Goal: Information Seeking & Learning: Get advice/opinions

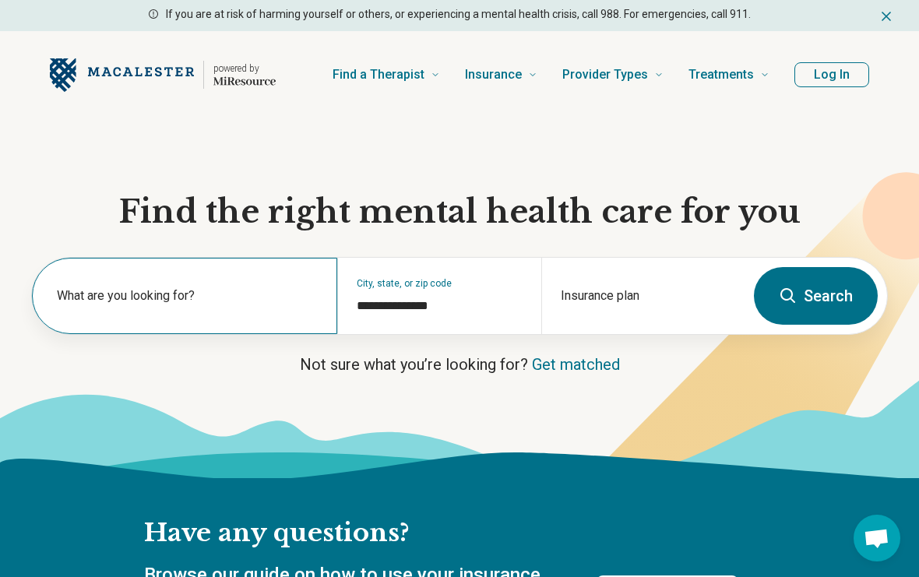
click at [115, 293] on label "What are you looking for?" at bounding box center [188, 296] width 262 height 19
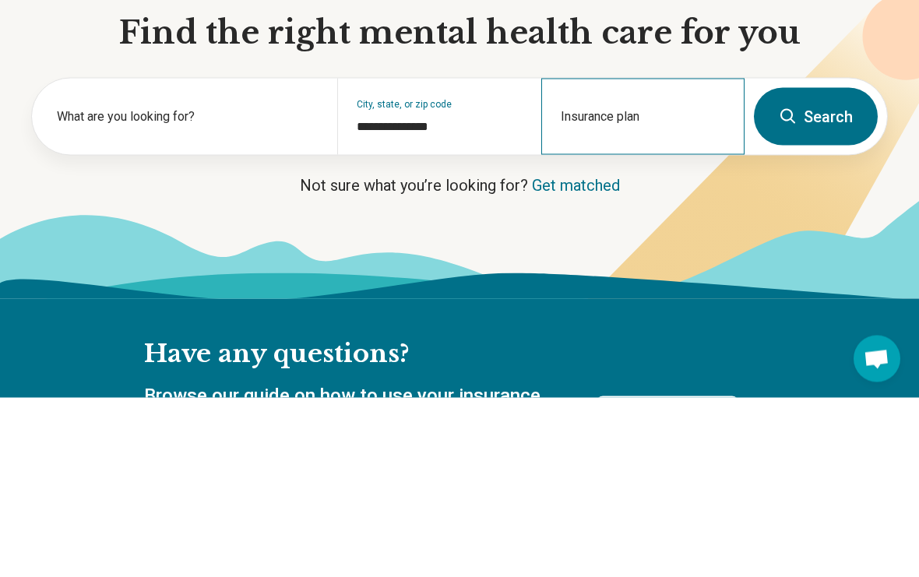
click at [670, 258] on div "Insurance plan" at bounding box center [642, 296] width 203 height 76
click at [654, 297] on input "Insurance plan" at bounding box center [643, 306] width 165 height 19
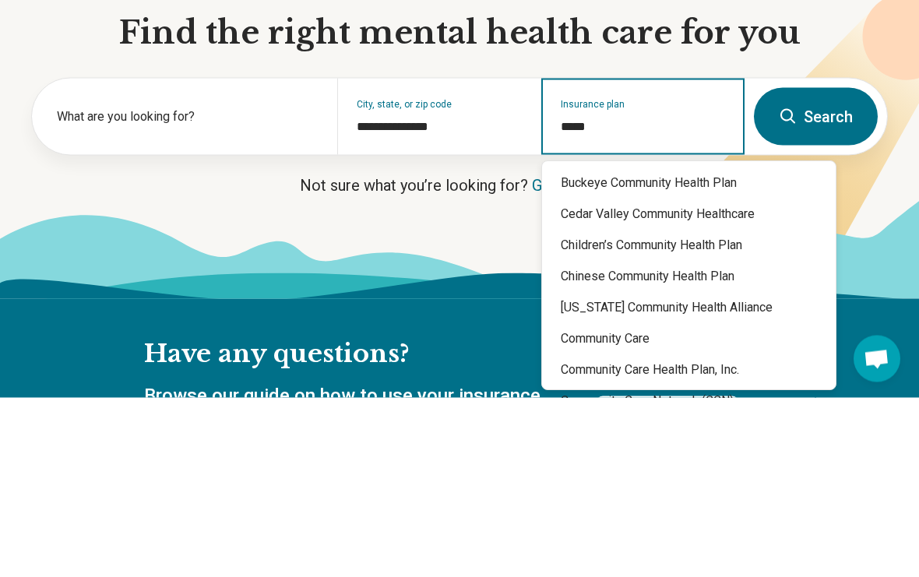
type input "******"
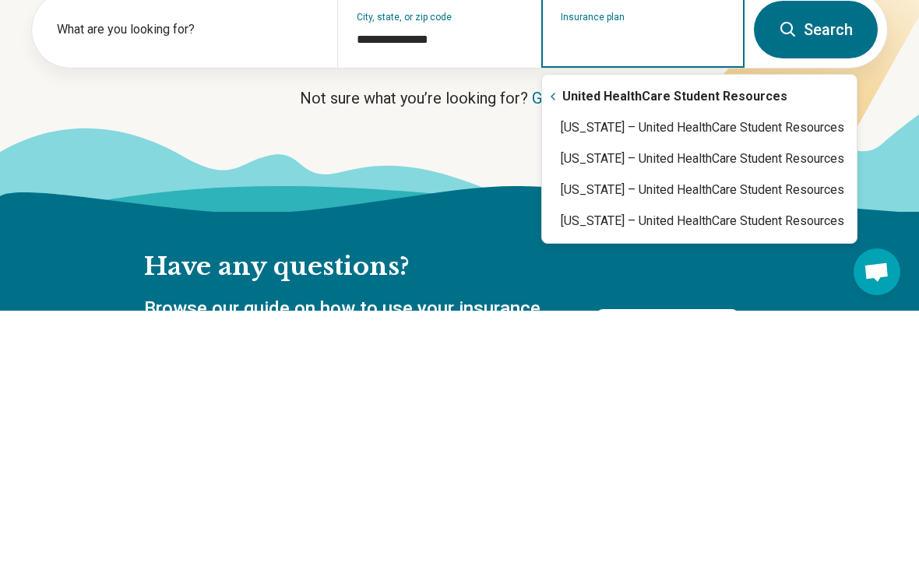
type input "**********"
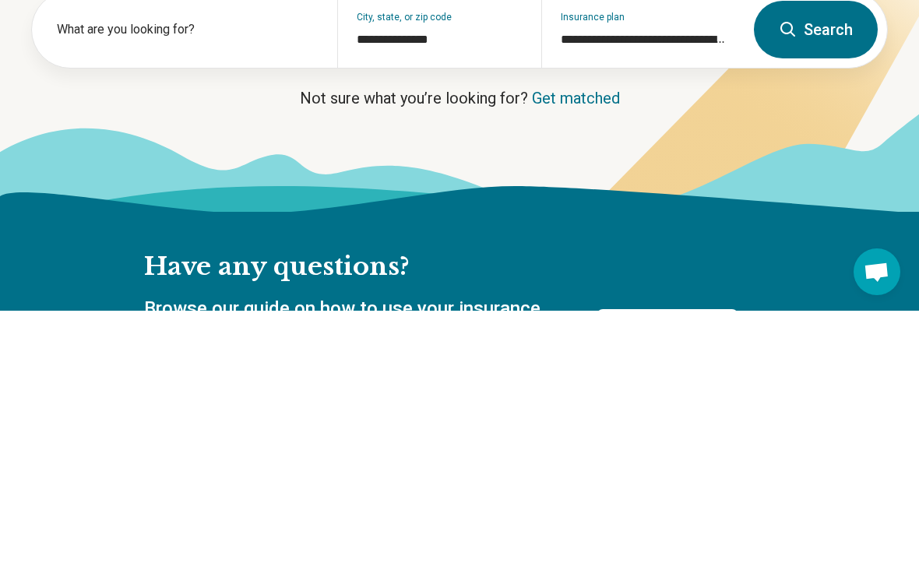
click at [667, 453] on icon at bounding box center [459, 466] width 919 height 26
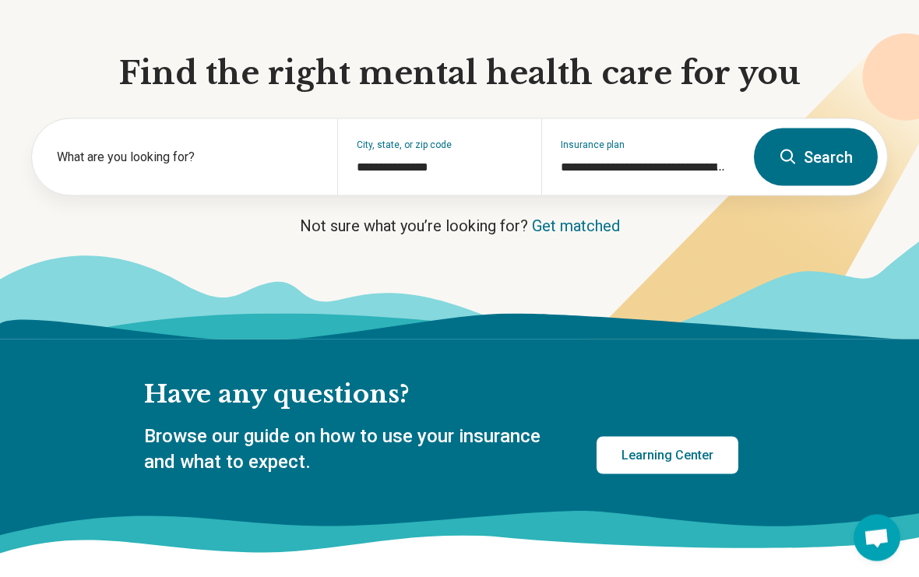
scroll to position [136, 0]
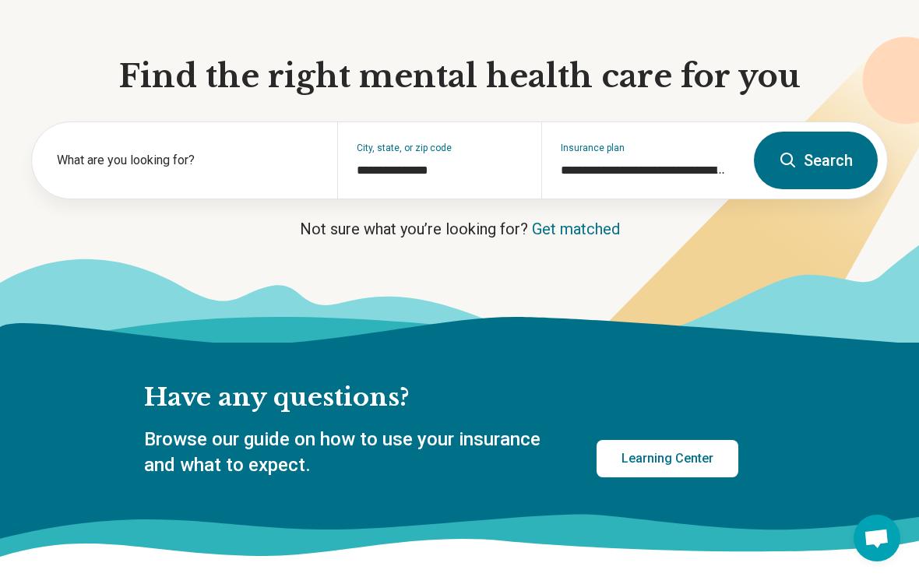
click at [829, 143] on button "Search" at bounding box center [816, 161] width 124 height 58
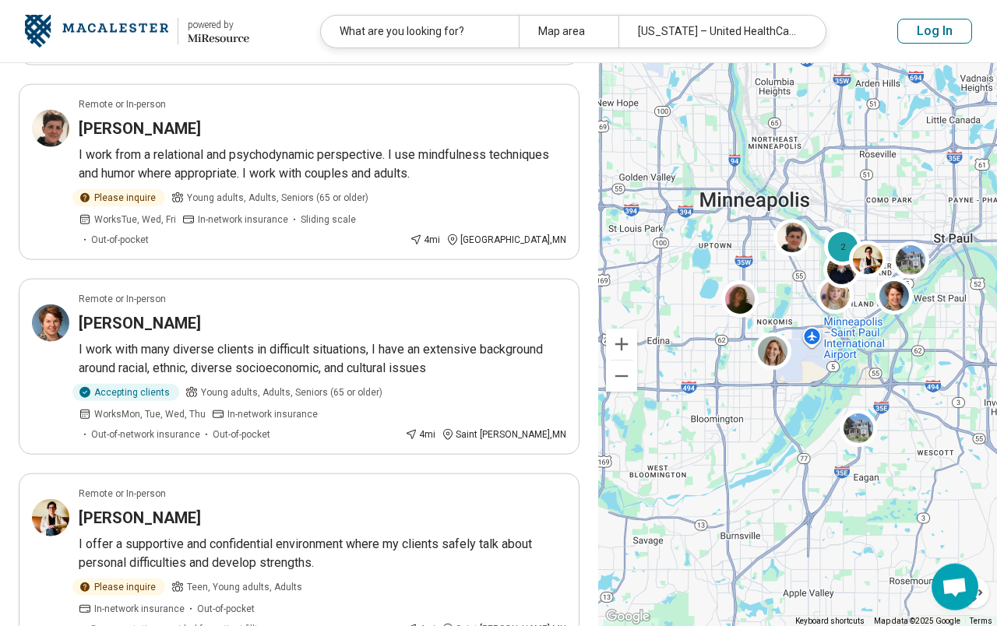
scroll to position [1564, 0]
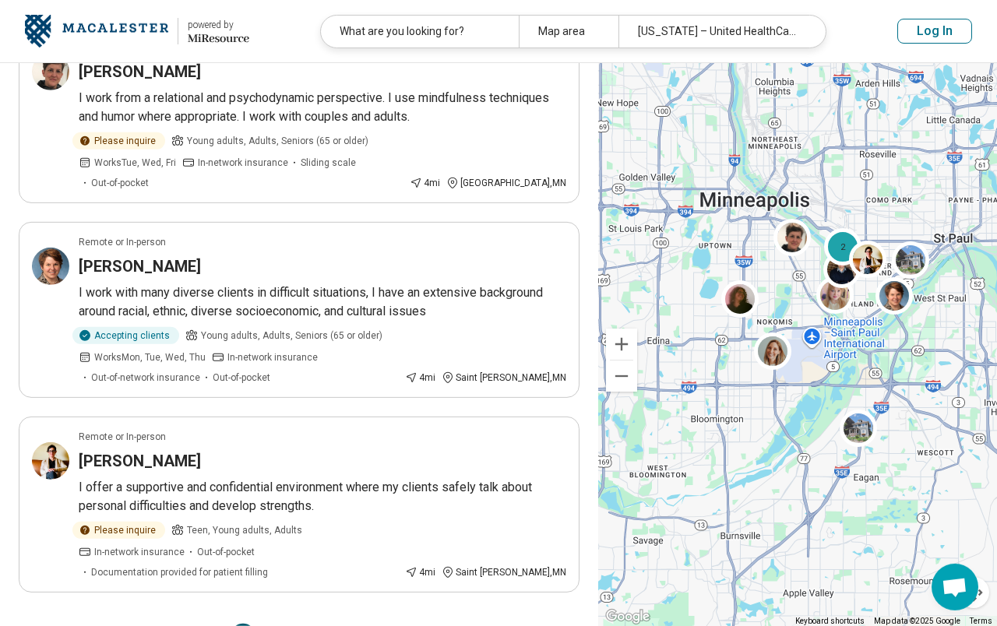
click at [280, 577] on button "2" at bounding box center [280, 636] width 25 height 25
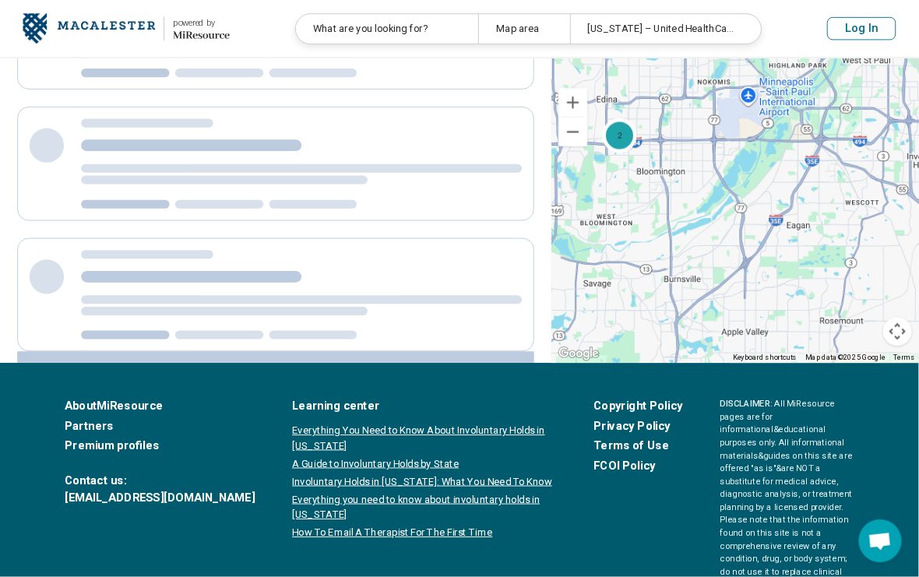
scroll to position [0, 0]
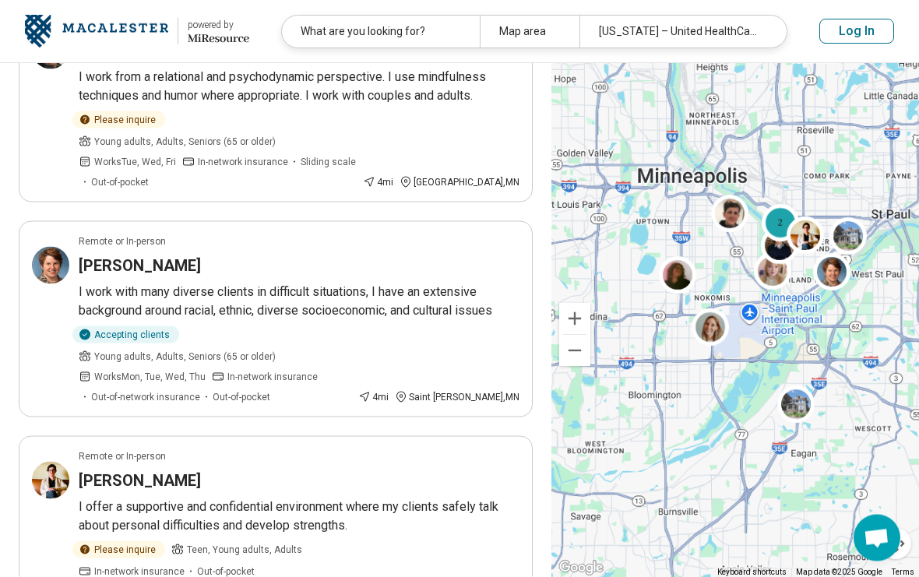
scroll to position [1650, 0]
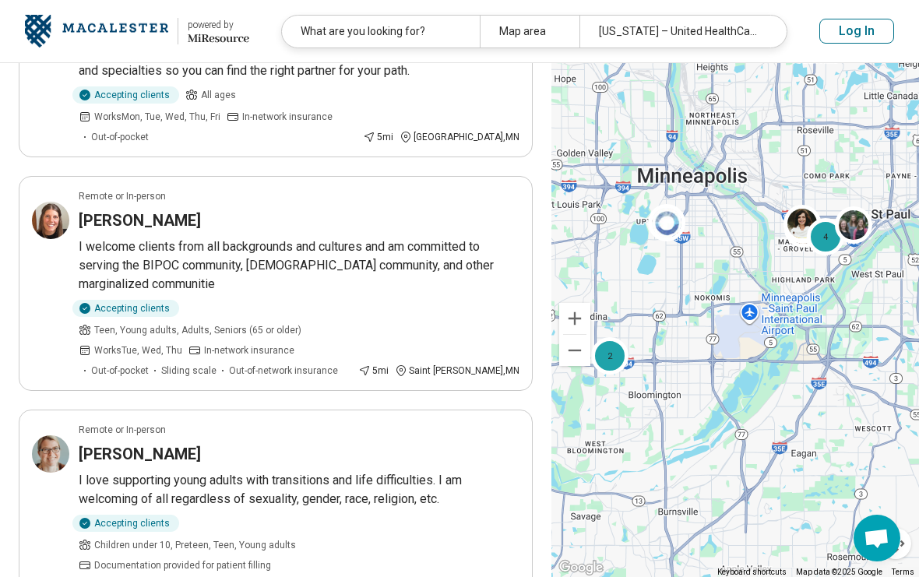
scroll to position [874, 0]
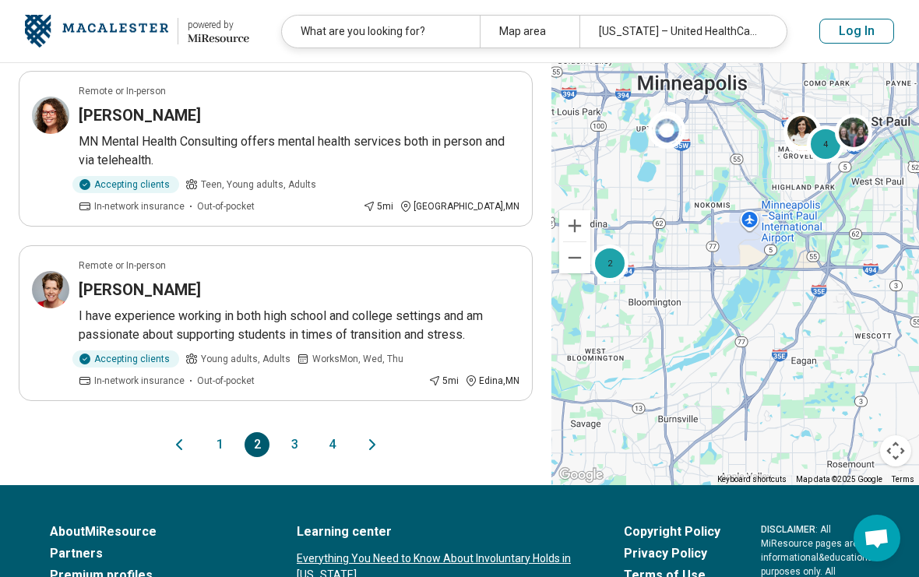
click at [298, 432] on button "3" at bounding box center [294, 444] width 25 height 25
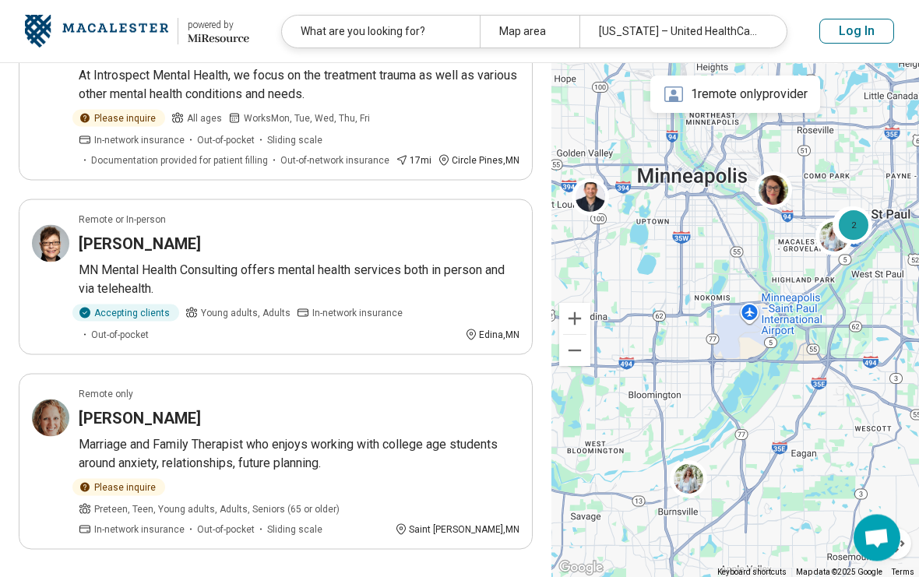
scroll to position [1669, 0]
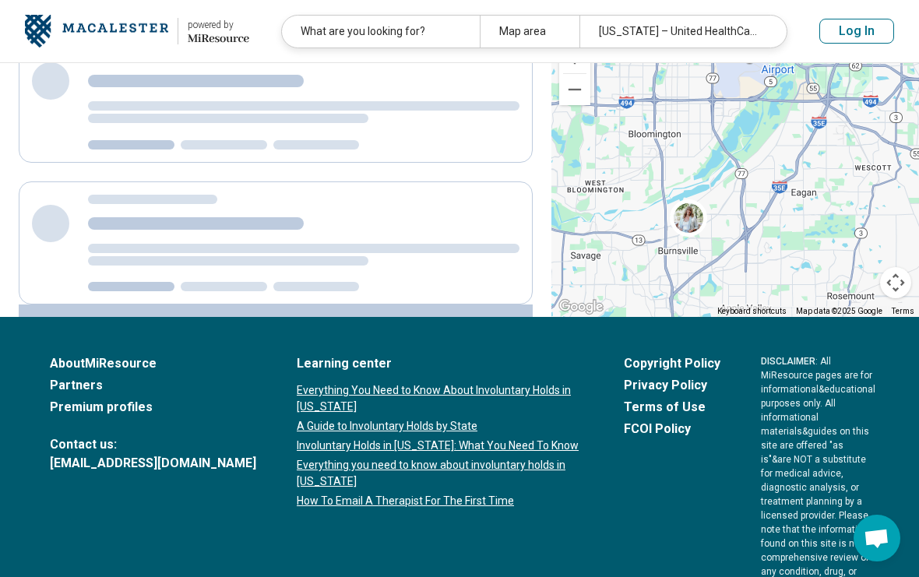
scroll to position [0, 0]
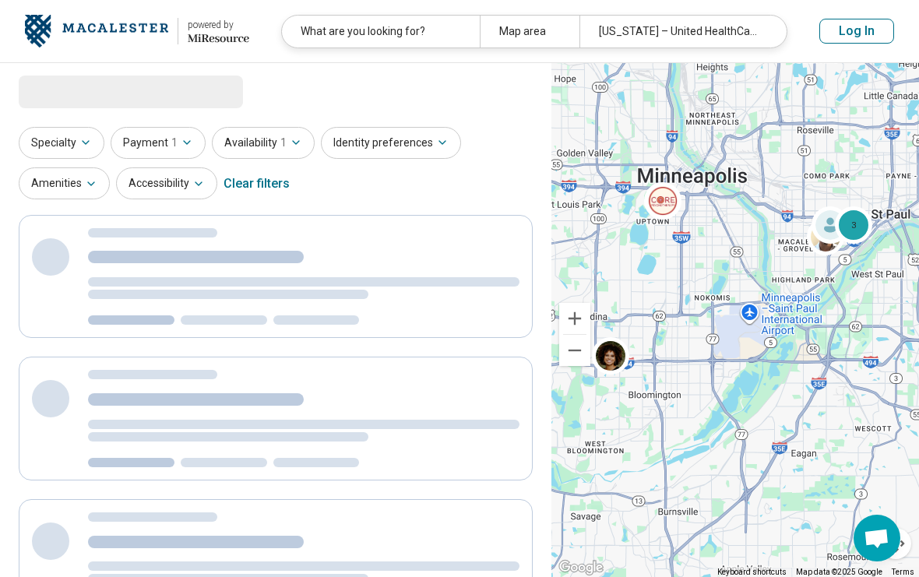
select select "***"
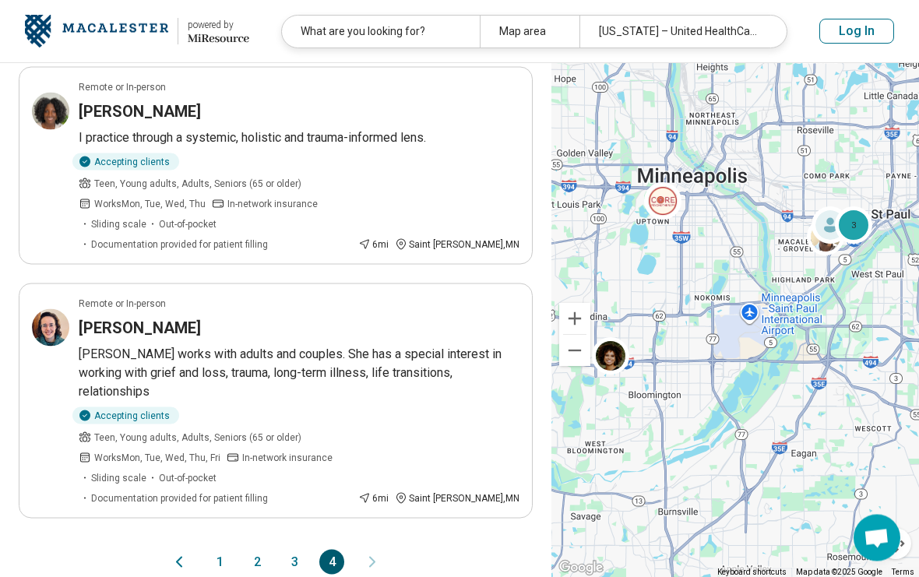
scroll to position [1236, 0]
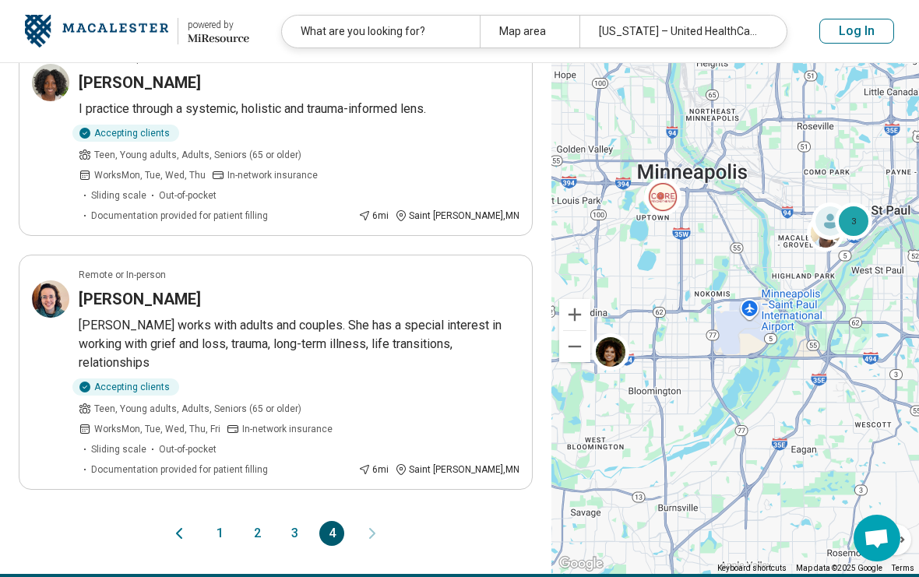
click at [302, 521] on button "3" at bounding box center [294, 533] width 25 height 25
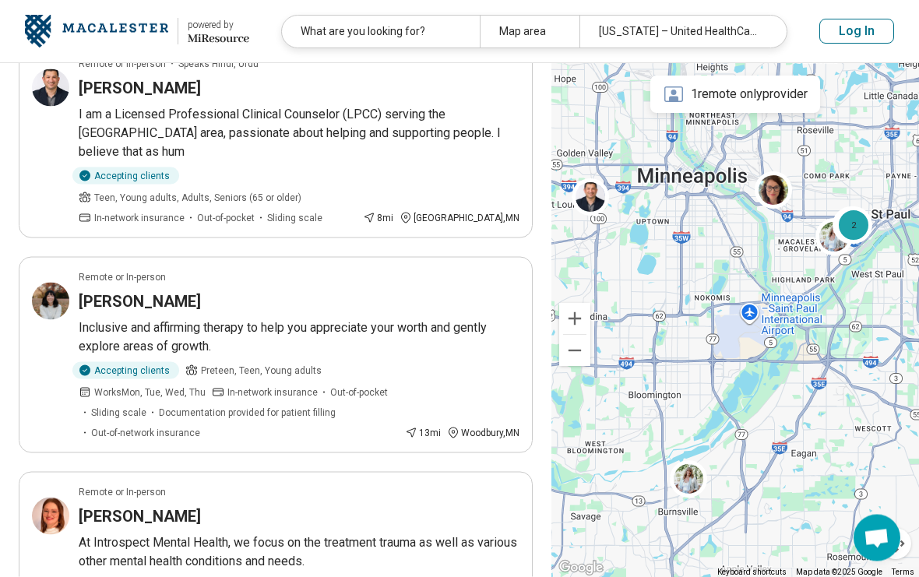
scroll to position [0, 0]
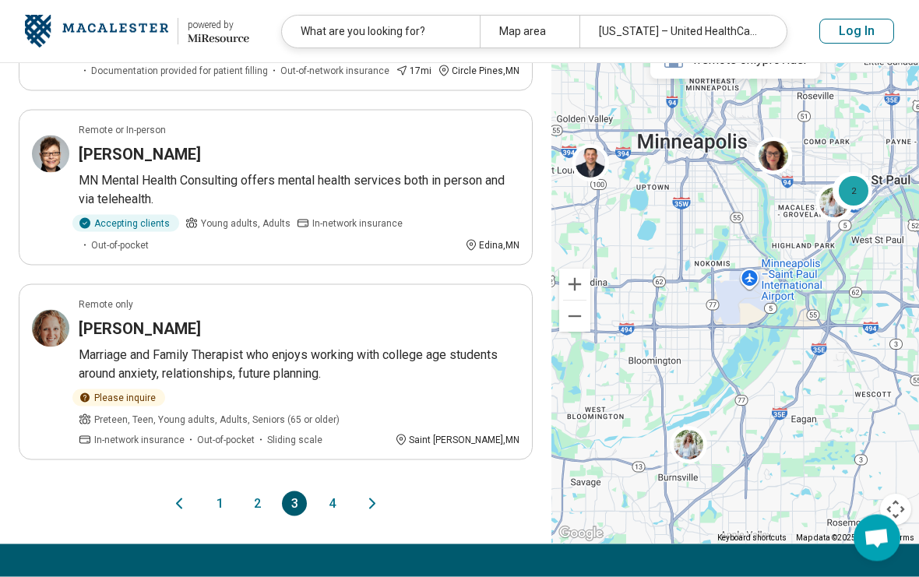
click at [259, 492] on button "2" at bounding box center [257, 504] width 25 height 25
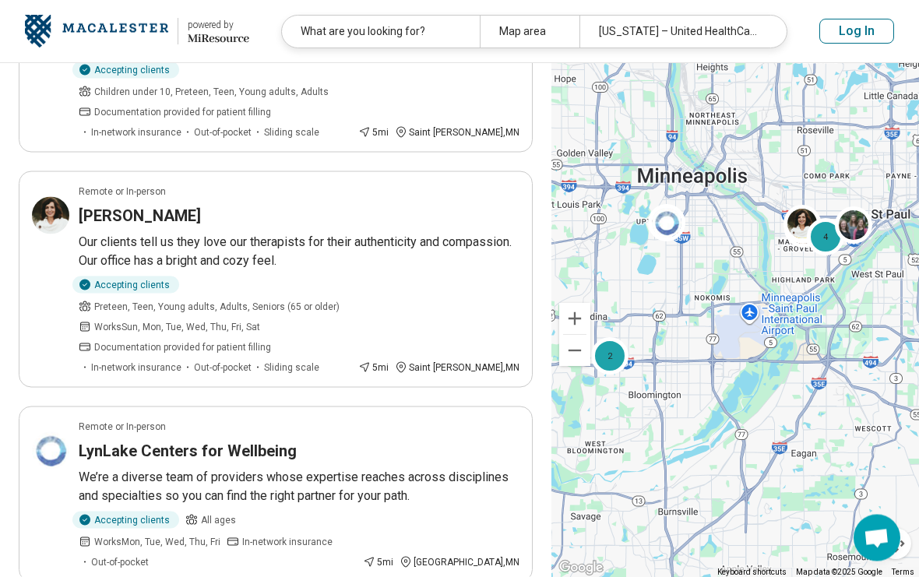
scroll to position [448, 0]
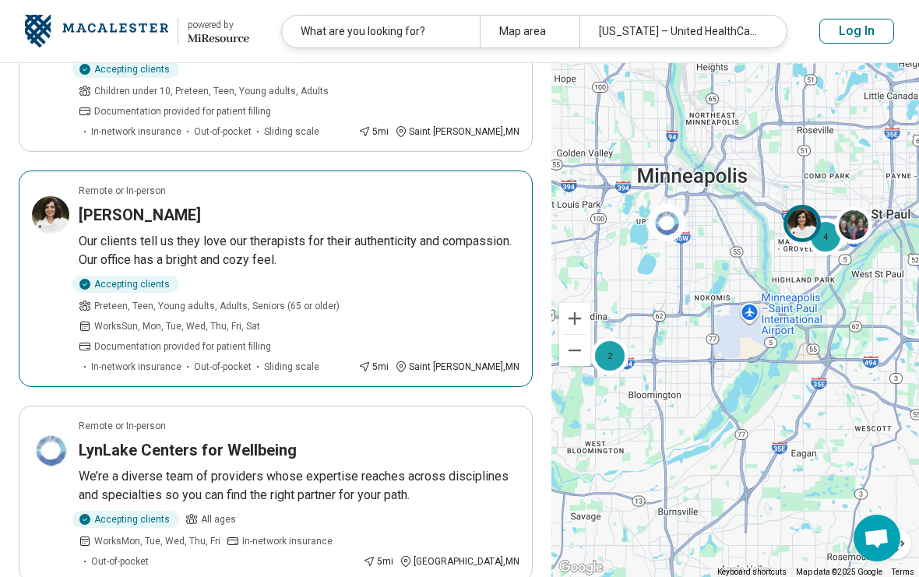
click at [104, 204] on h3 "Tara Ebenhoch" at bounding box center [140, 215] width 122 height 22
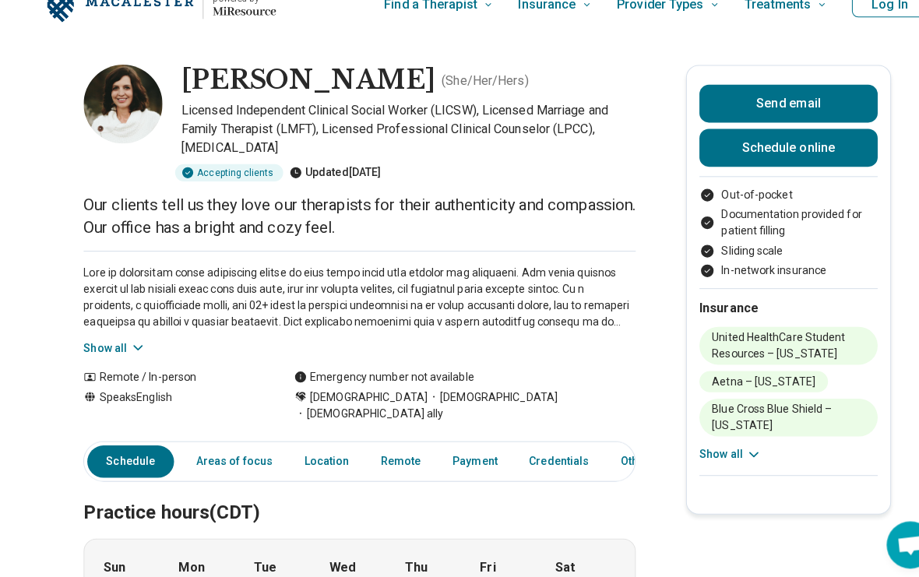
scroll to position [32, 0]
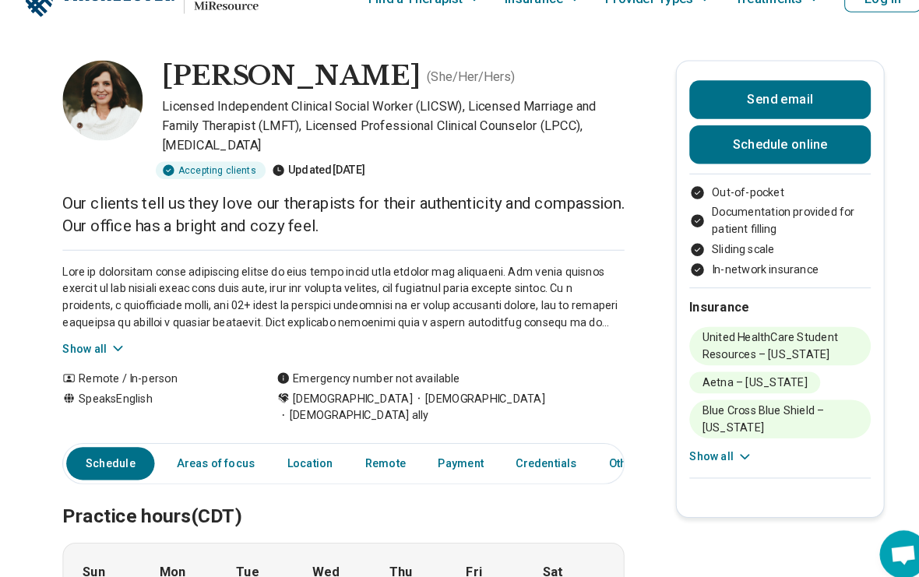
click at [111, 345] on icon at bounding box center [115, 338] width 16 height 16
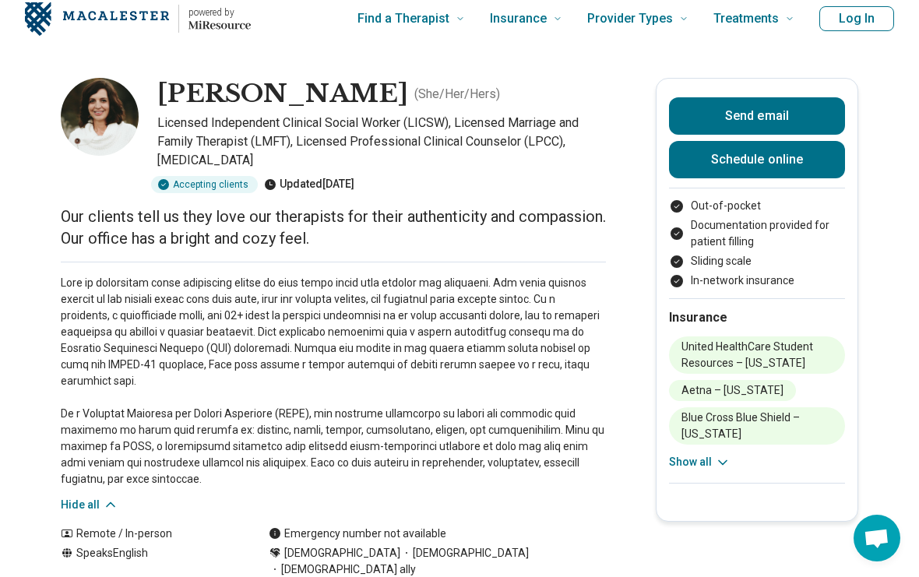
scroll to position [0, 0]
